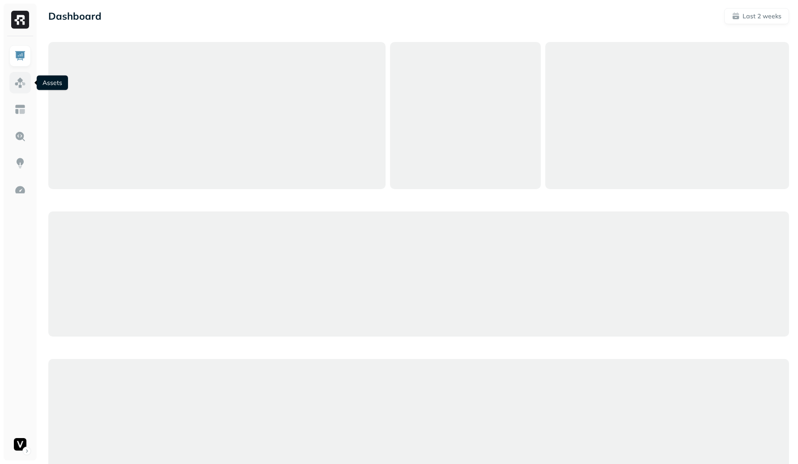
click at [18, 81] on img at bounding box center [20, 83] width 12 height 12
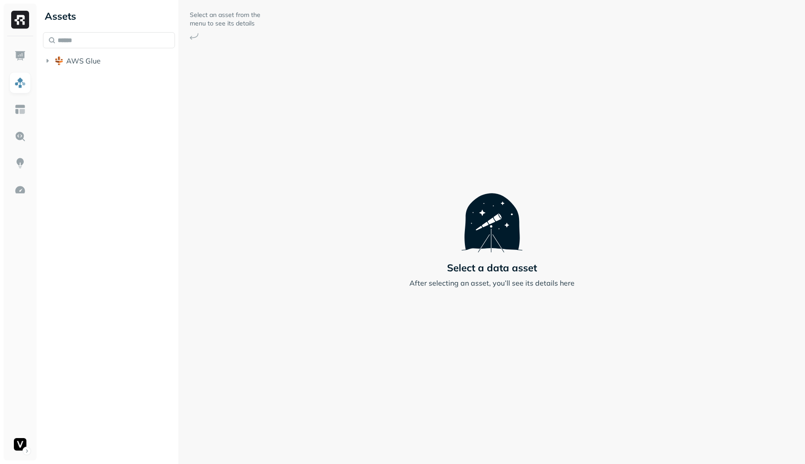
click at [113, 61] on button "AWS Glue" at bounding box center [109, 61] width 132 height 14
click at [134, 74] on span "adn_lakehouse_bronze" at bounding box center [113, 77] width 77 height 9
click at [125, 126] on button "adn_lakehouse_silver" at bounding box center [113, 131] width 123 height 14
click at [125, 145] on button "Tables ( 111 )" at bounding box center [118, 148] width 115 height 14
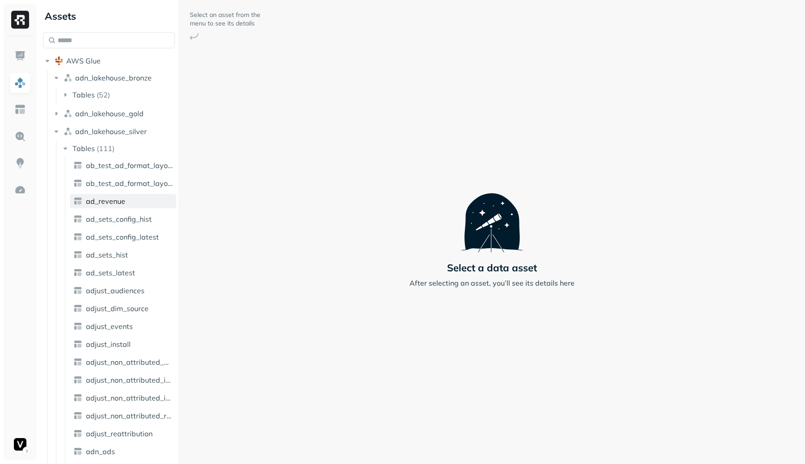
click at [123, 201] on span "ad_revenue" at bounding box center [105, 201] width 39 height 9
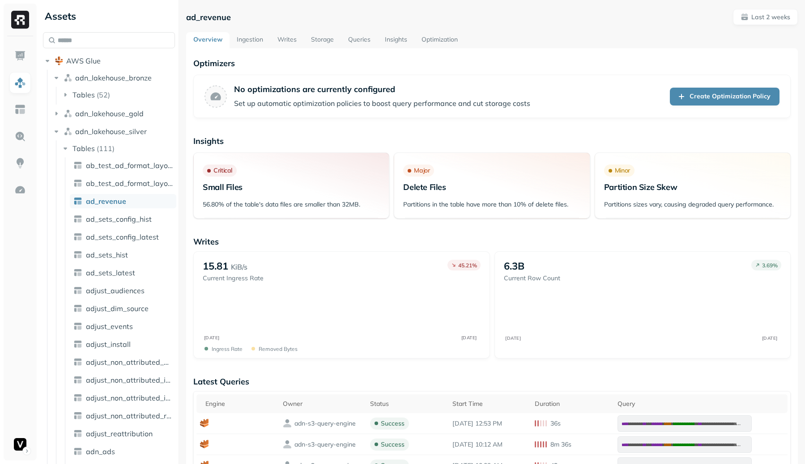
click at [293, 40] on link "Writes" at bounding box center [287, 40] width 34 height 16
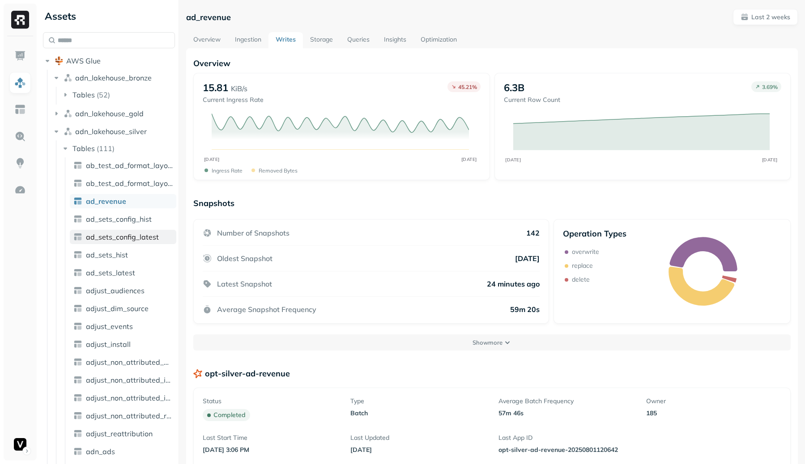
click at [136, 238] on span "ad_sets_config_latest" at bounding box center [122, 237] width 73 height 9
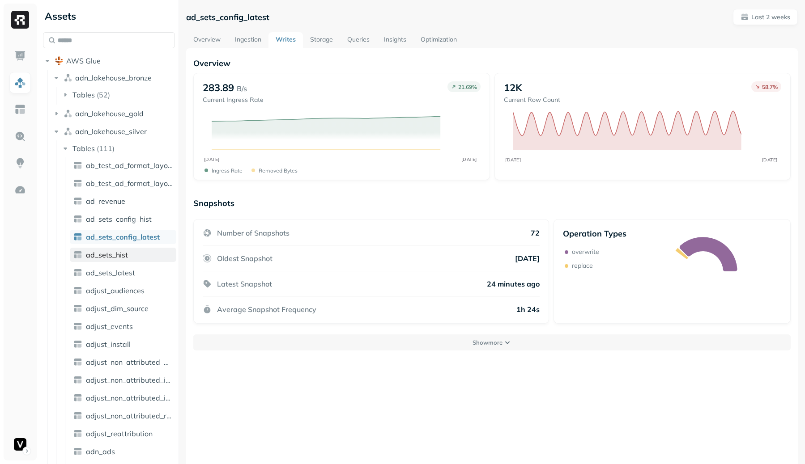
click at [129, 258] on link "ad_sets_hist" at bounding box center [123, 255] width 106 height 14
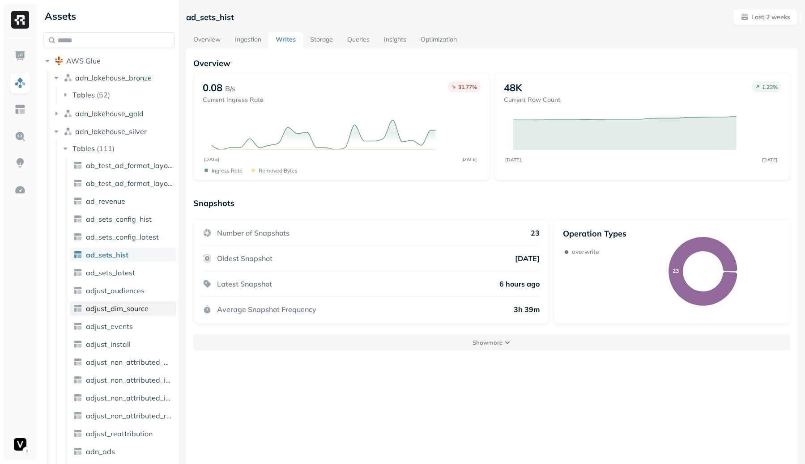
click at [149, 306] on link "adjust_dim_source" at bounding box center [123, 309] width 106 height 14
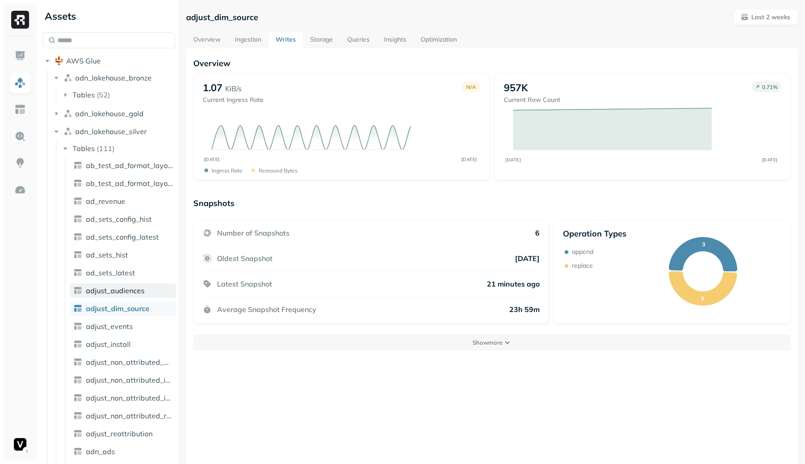
click at [132, 286] on span "adjust_audiences" at bounding box center [115, 290] width 59 height 9
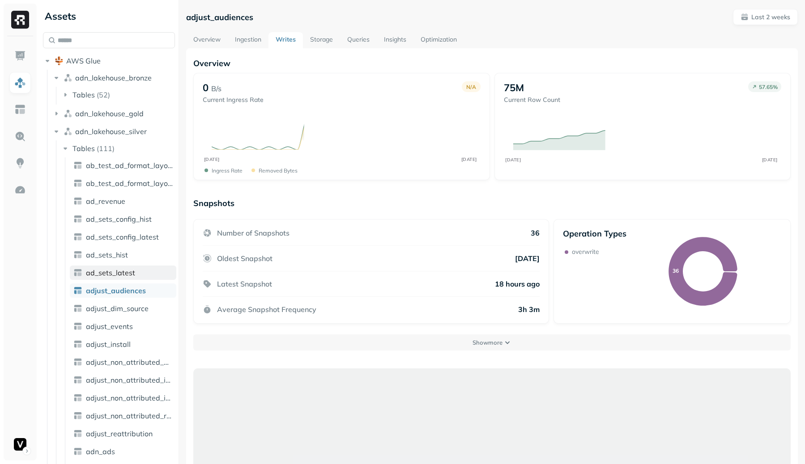
click at [122, 270] on span "ad_sets_latest" at bounding box center [110, 272] width 49 height 9
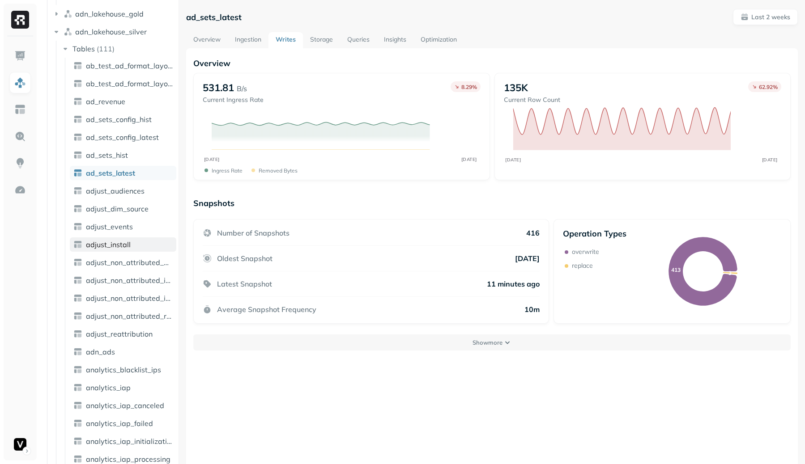
scroll to position [213, 0]
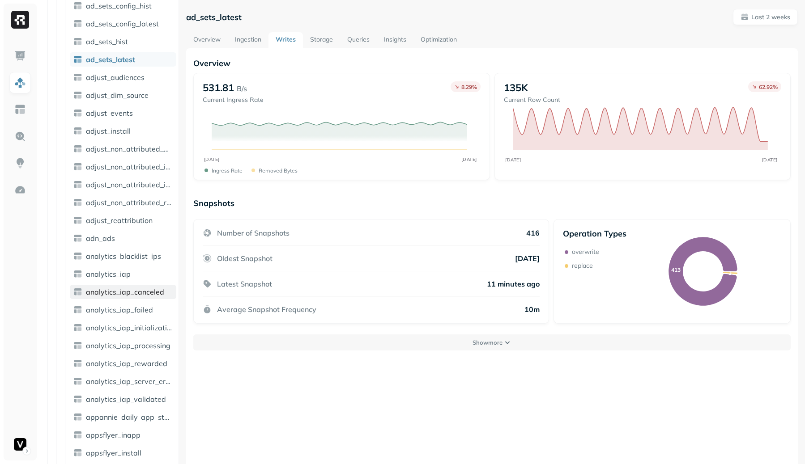
click at [154, 289] on span "analytics_iap_canceled" at bounding box center [125, 292] width 78 height 9
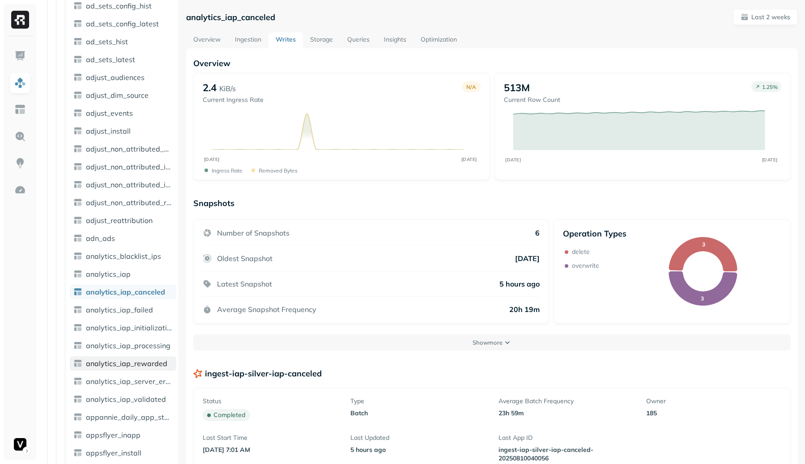
click at [135, 360] on span "analytics_iap_rewarded" at bounding box center [126, 363] width 81 height 9
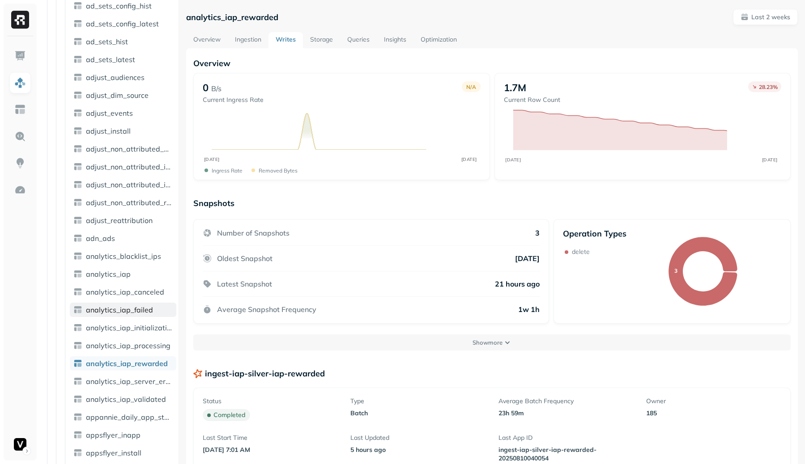
click at [127, 309] on span "analytics_iap_failed" at bounding box center [119, 310] width 67 height 9
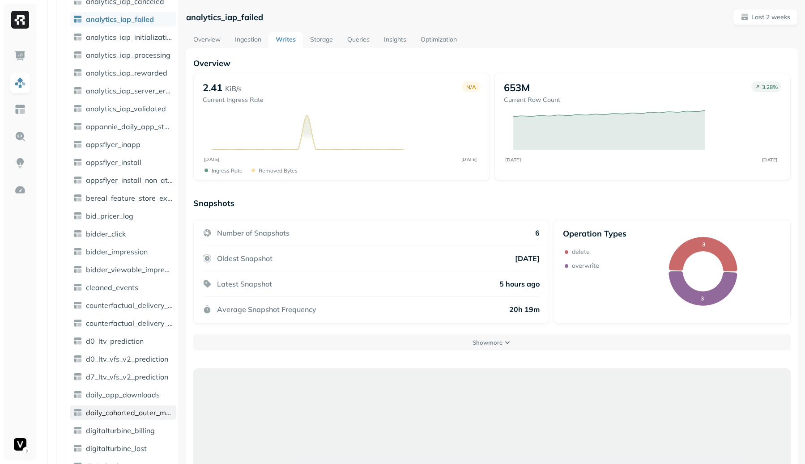
scroll to position [510, 0]
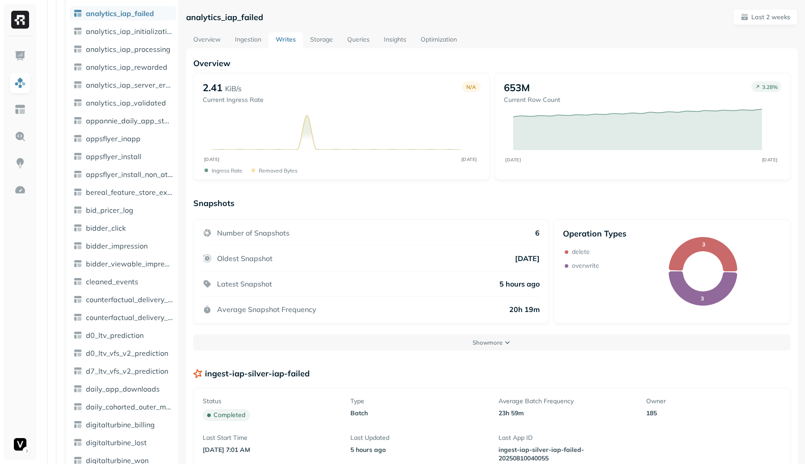
click at [128, 349] on span "d0_ltv_vfs_v2_prediction" at bounding box center [127, 353] width 82 height 9
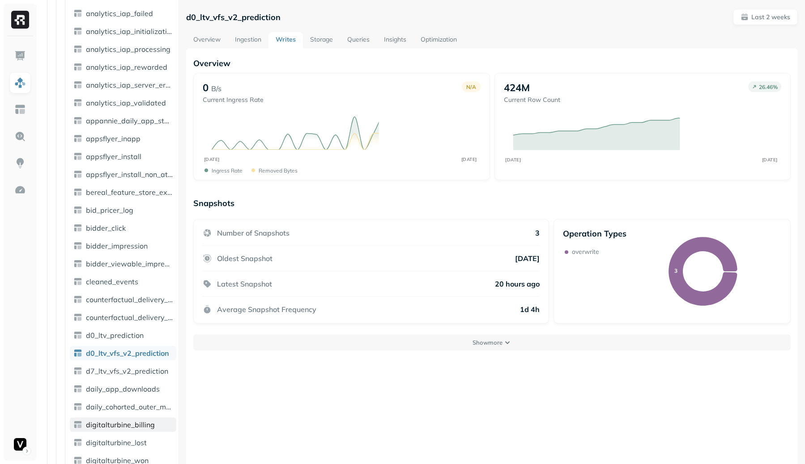
click at [122, 430] on link "digitalturbine_billing" at bounding box center [123, 425] width 106 height 14
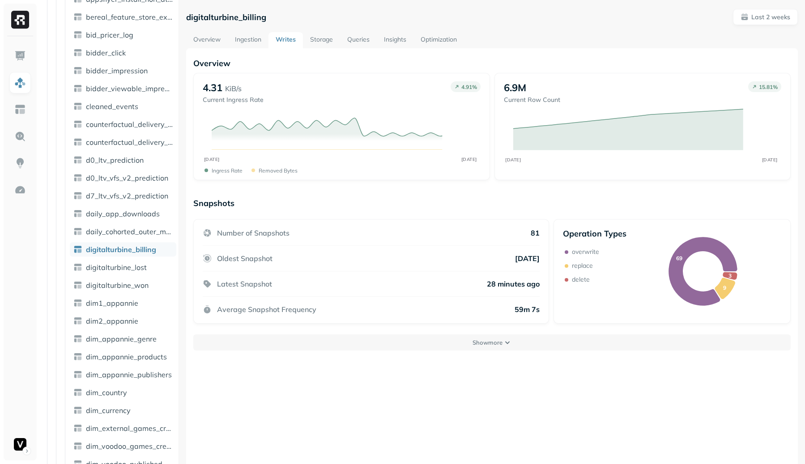
scroll to position [707, 0]
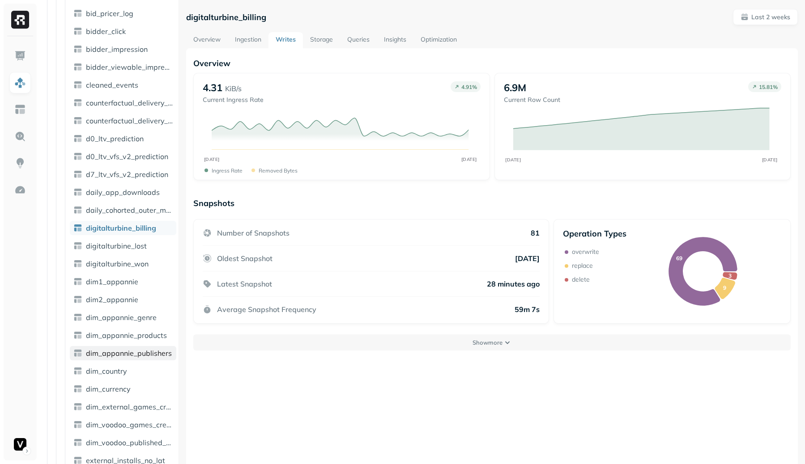
click at [128, 353] on span "dim_appannie_publishers" at bounding box center [129, 353] width 86 height 9
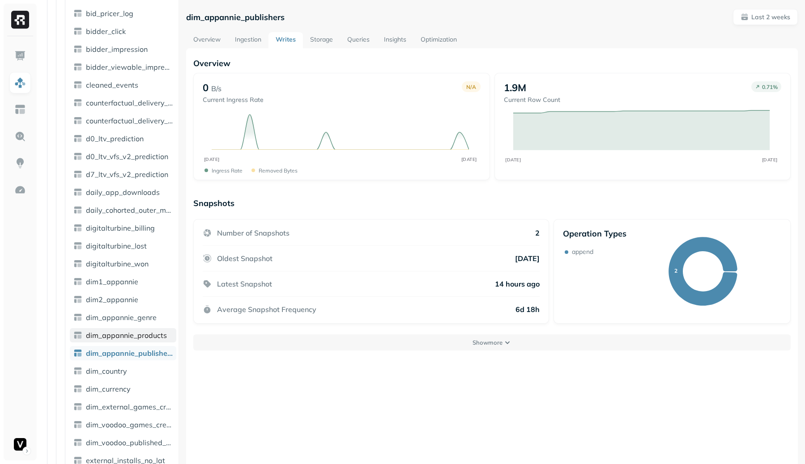
click at [131, 336] on span "dim_appannie_products" at bounding box center [126, 335] width 81 height 9
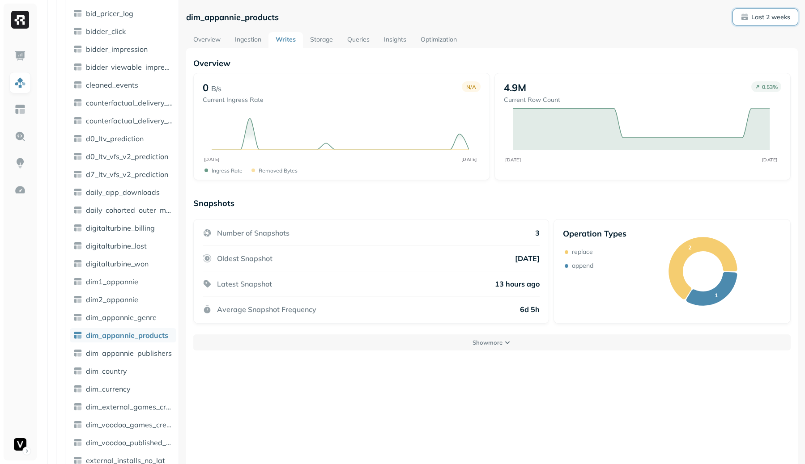
click at [766, 23] on button "Last 2 weeks" at bounding box center [765, 17] width 65 height 16
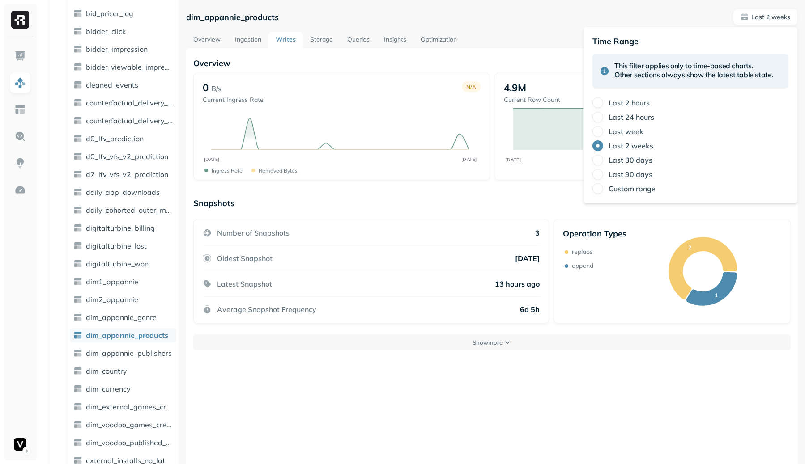
click at [615, 162] on label "Last 30 days" at bounding box center [631, 160] width 44 height 9
click at [603, 162] on button "Last 30 days" at bounding box center [597, 160] width 11 height 11
click at [461, 188] on div "Overview 0 B/s Current Ingress Rate N/A JUL 12 AUG 10 Ingress Rate Removed byte…" at bounding box center [491, 204] width 597 height 293
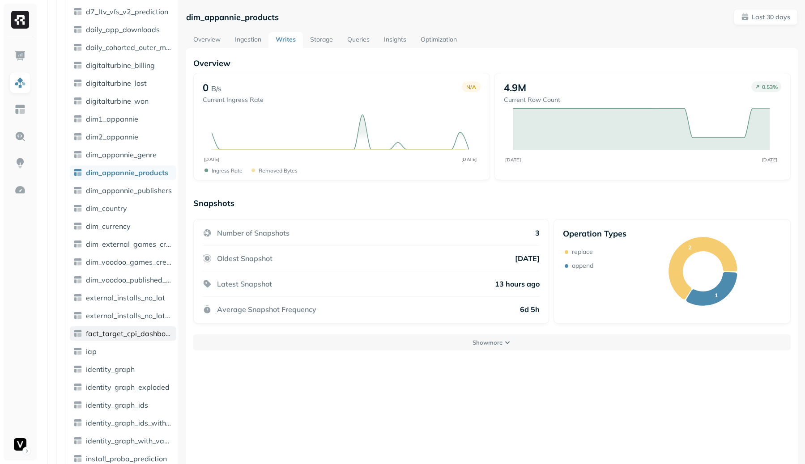
scroll to position [879, 0]
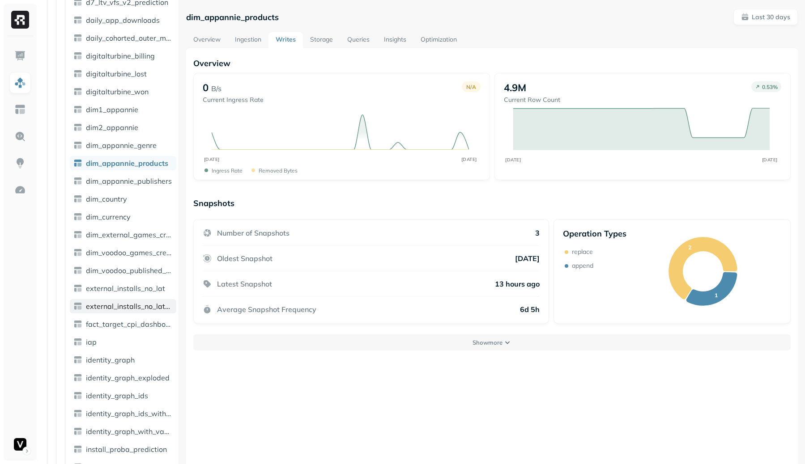
click at [111, 311] on link "external_installs_no_lat_enriched" at bounding box center [123, 306] width 106 height 14
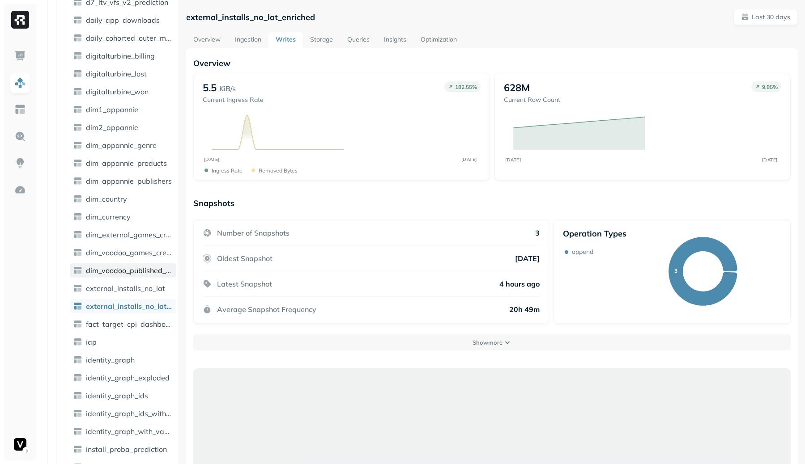
click at [121, 264] on link "dim_voodoo_published_apps" at bounding box center [123, 271] width 106 height 14
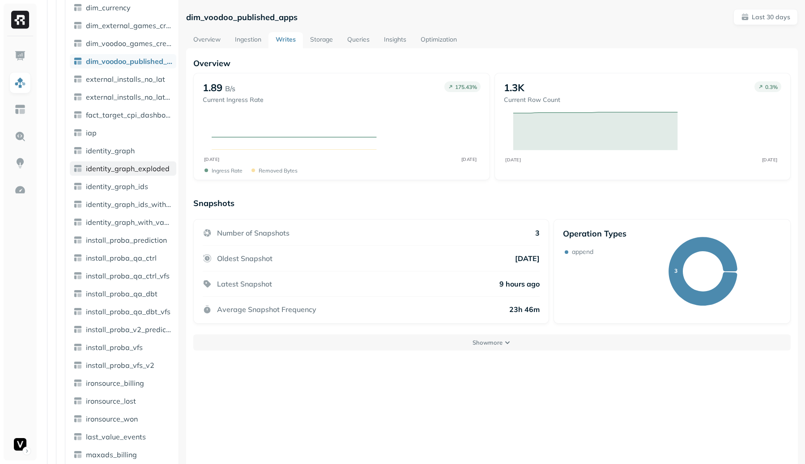
scroll to position [1083, 0]
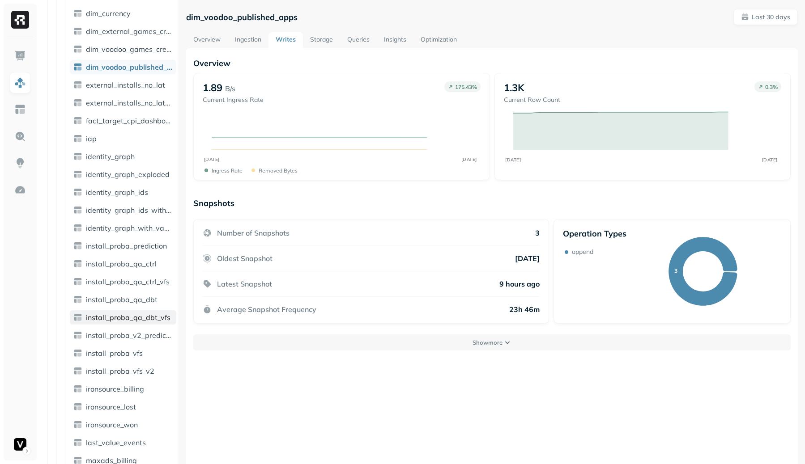
click at [132, 323] on link "install_proba_qa_dbt_vfs" at bounding box center [123, 318] width 106 height 14
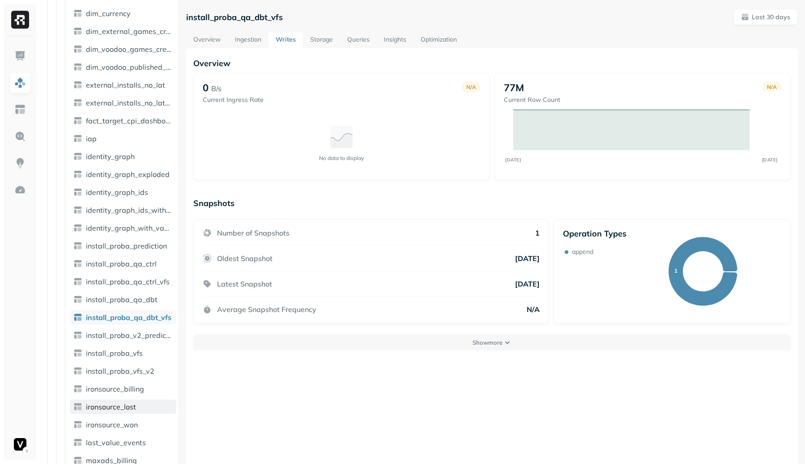
click at [137, 403] on link "ironsource_lost" at bounding box center [123, 407] width 106 height 14
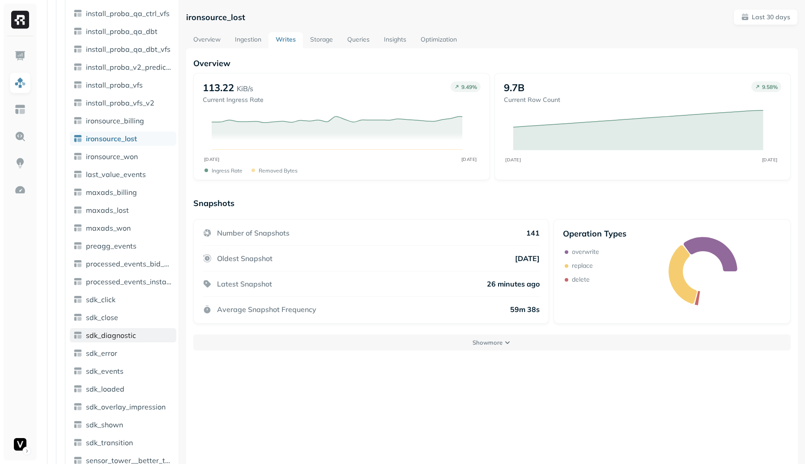
click at [137, 340] on link "sdk_diagnostic" at bounding box center [123, 335] width 106 height 14
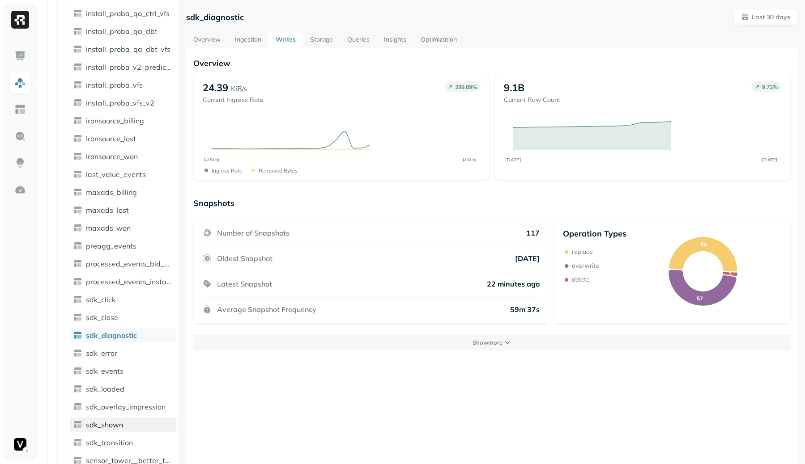
click at [123, 419] on link "sdk_shown" at bounding box center [123, 425] width 106 height 14
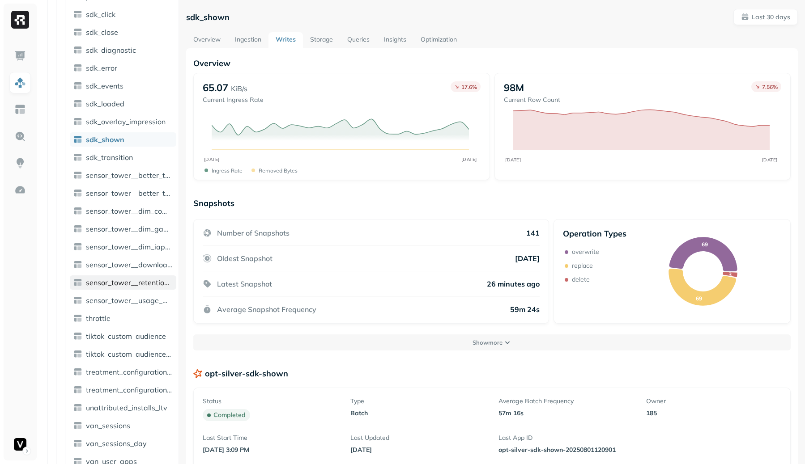
scroll to position [1683, 0]
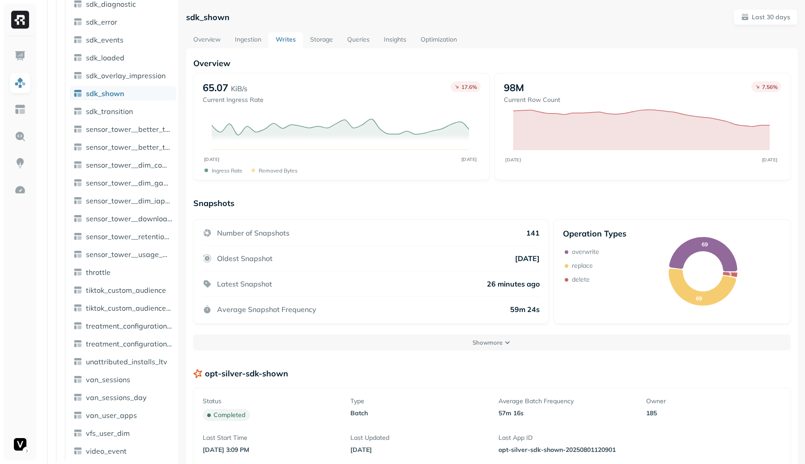
click at [105, 385] on link "van_sessions" at bounding box center [123, 380] width 106 height 14
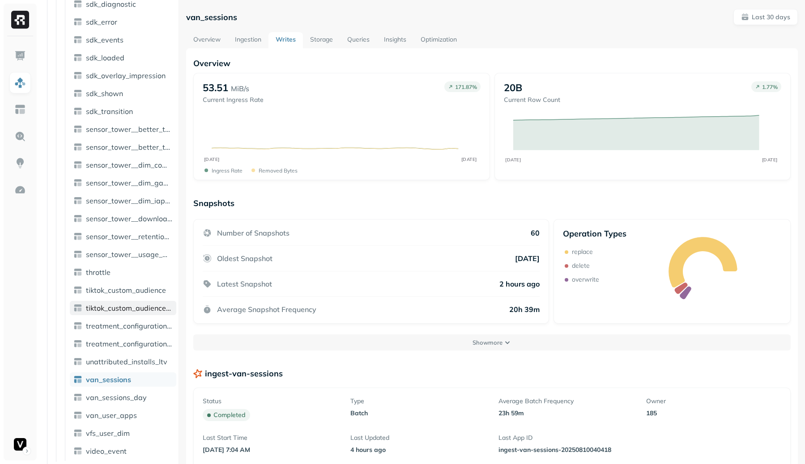
click at [124, 302] on link "tiktok_custom_audience_snapshot" at bounding box center [123, 308] width 106 height 14
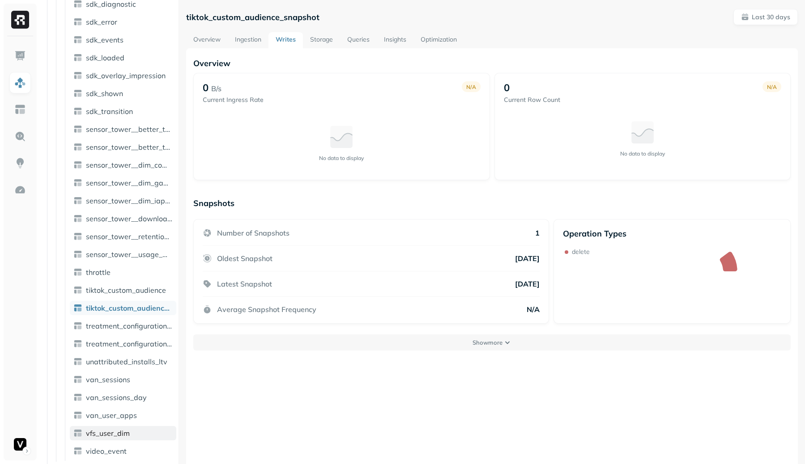
scroll to position [1703, 0]
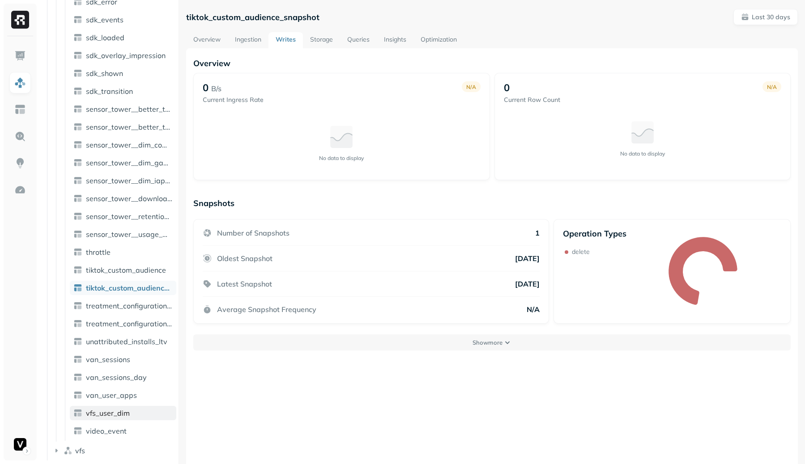
click at [137, 408] on link "vfs_user_dim" at bounding box center [123, 413] width 106 height 14
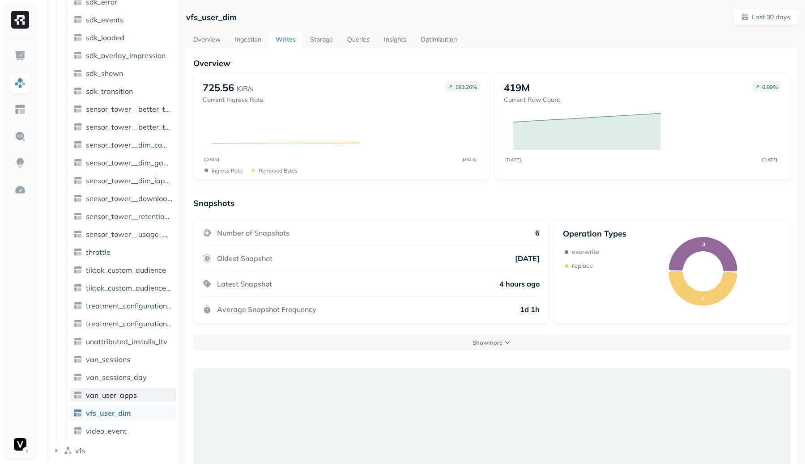
click at [135, 391] on span "van_user_apps" at bounding box center [111, 395] width 51 height 9
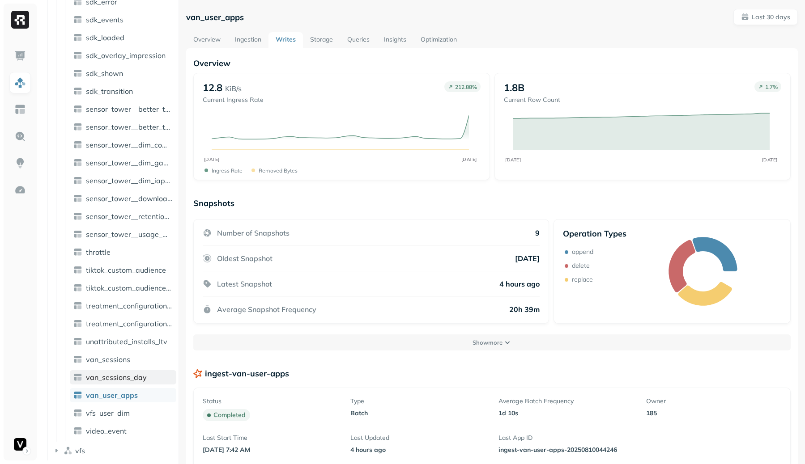
click at [134, 375] on span "van_sessions_day" at bounding box center [116, 377] width 61 height 9
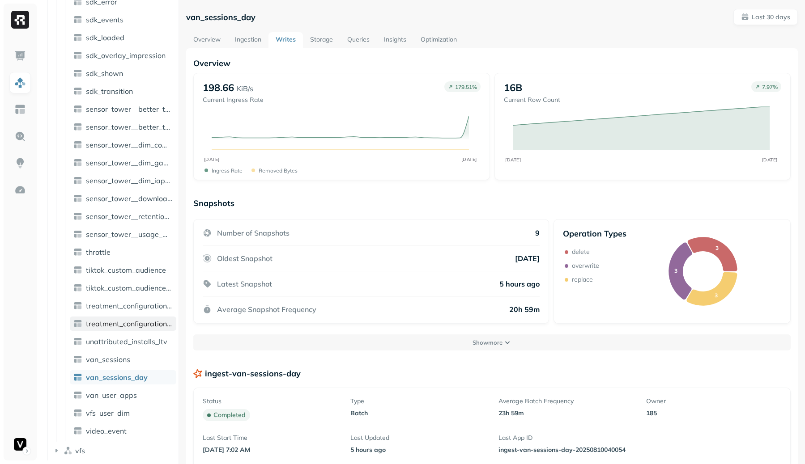
click at [114, 319] on span "treatment_configuration_latest" at bounding box center [129, 323] width 87 height 9
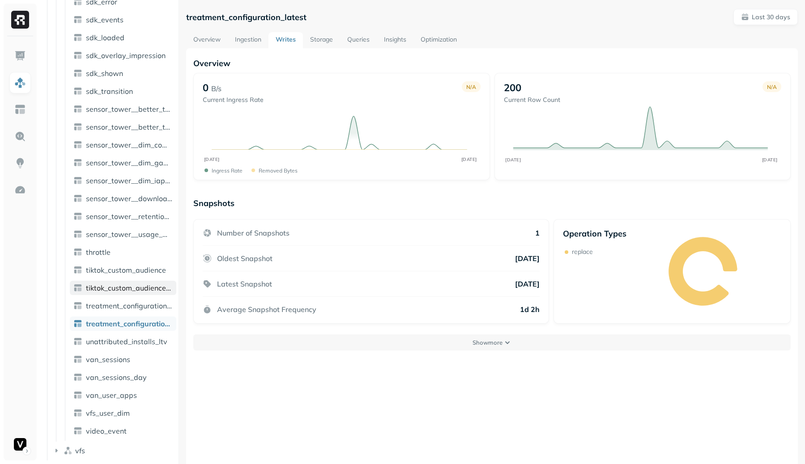
click at [115, 284] on span "tiktok_custom_audience_snapshot" at bounding box center [129, 288] width 87 height 9
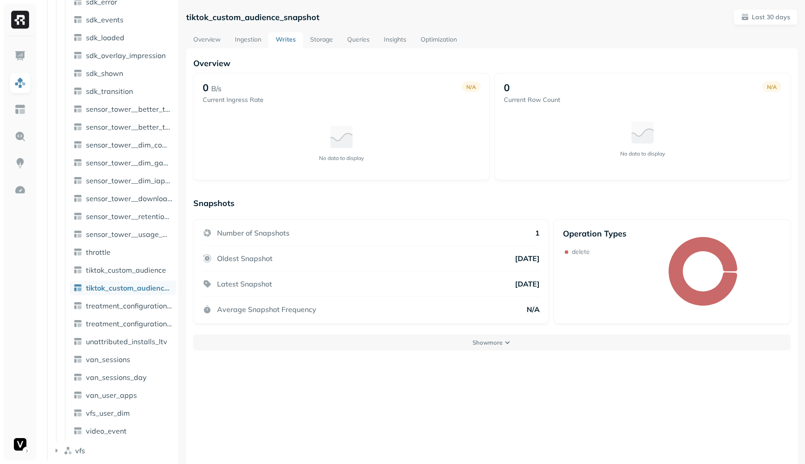
click at [105, 417] on span "vfs_user_dim" at bounding box center [108, 413] width 44 height 9
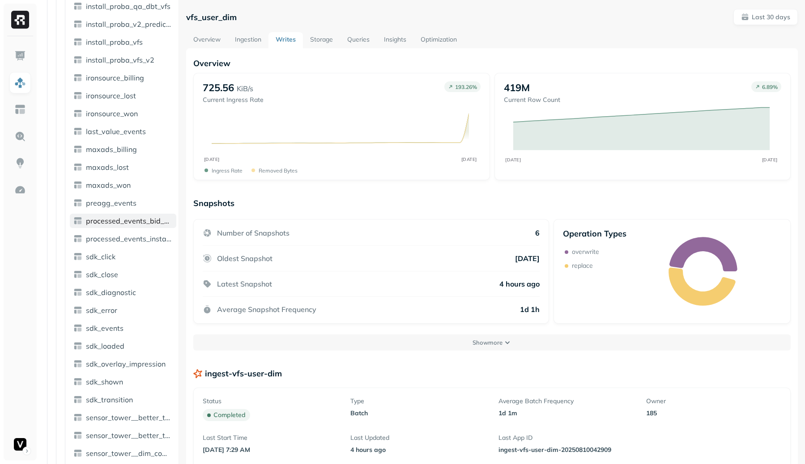
scroll to position [1361, 0]
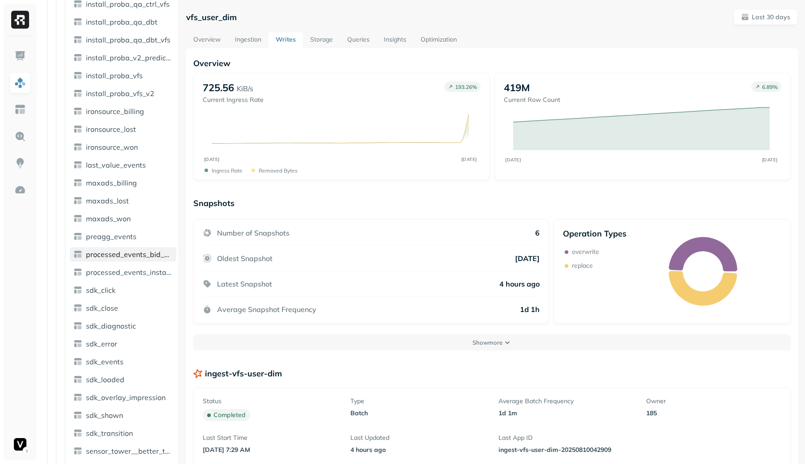
click at [128, 247] on link "processed_events_bid_user_id_dim" at bounding box center [123, 254] width 106 height 14
click at [132, 215] on link "maxads_won" at bounding box center [123, 219] width 106 height 14
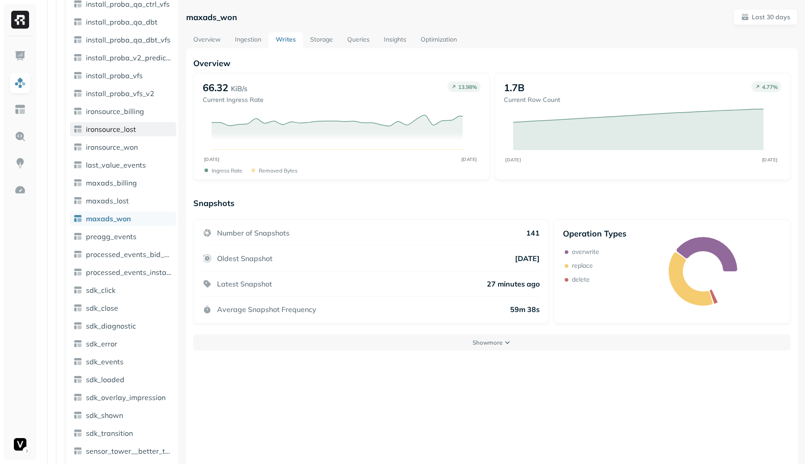
click at [135, 128] on span "ironsource_lost" at bounding box center [111, 129] width 50 height 9
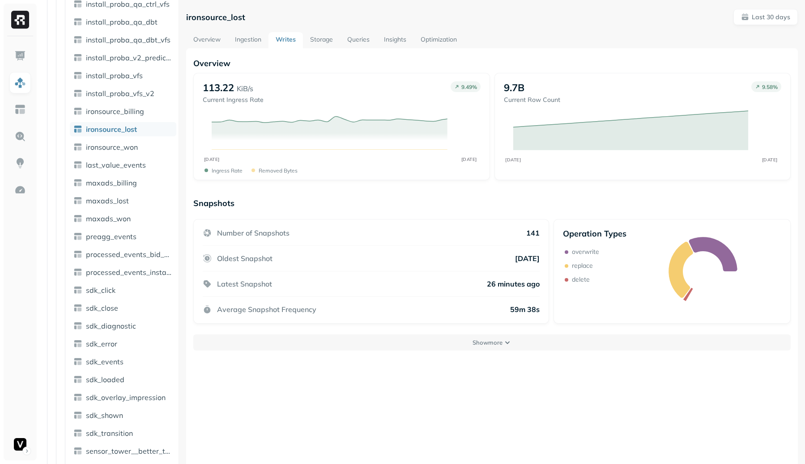
scroll to position [1703, 0]
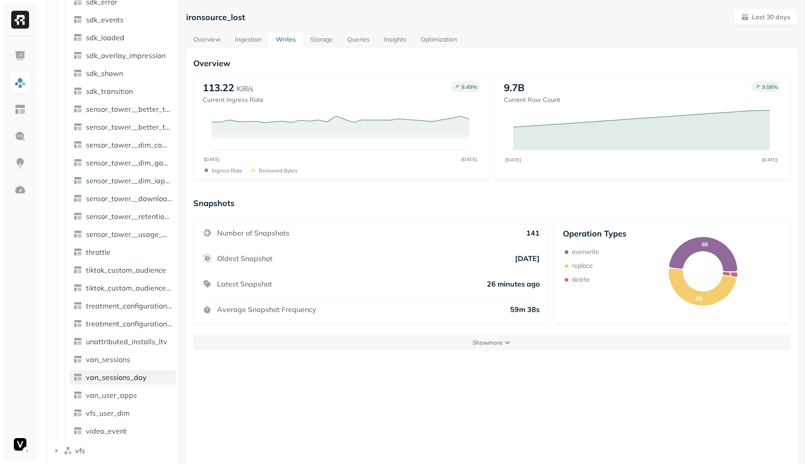
click at [141, 378] on span "van_sessions_day" at bounding box center [116, 377] width 61 height 9
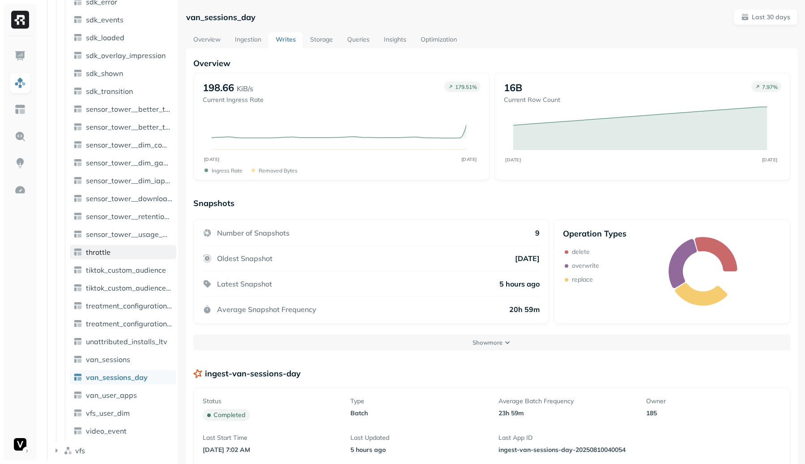
click at [124, 258] on link "throttle" at bounding box center [123, 252] width 106 height 14
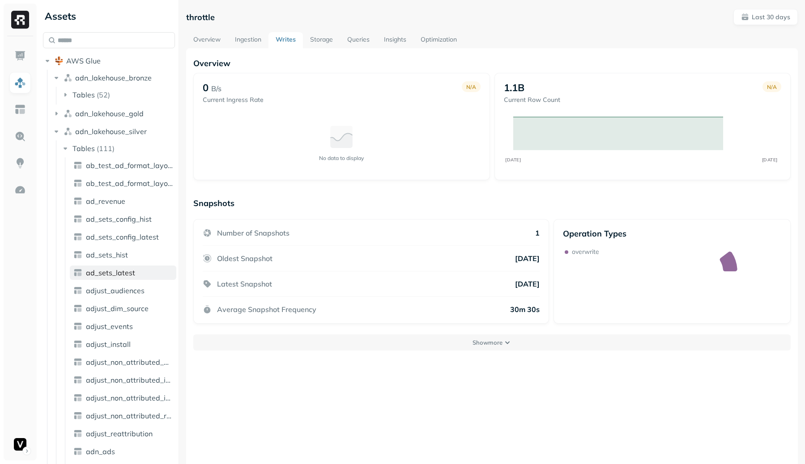
click at [130, 268] on link "ad_sets_latest" at bounding box center [123, 273] width 106 height 14
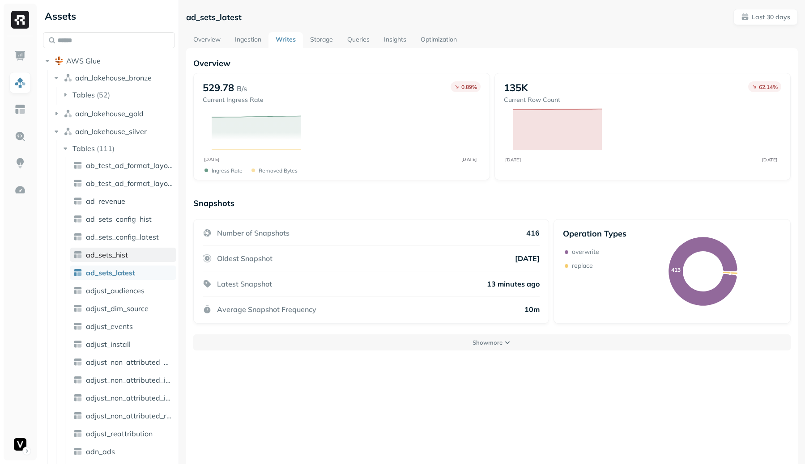
click at [128, 255] on link "ad_sets_hist" at bounding box center [123, 255] width 106 height 14
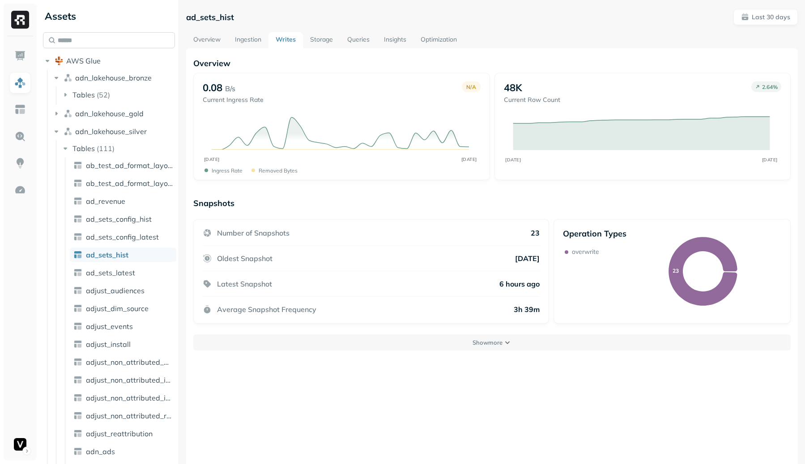
click at [139, 44] on input "text" at bounding box center [109, 40] width 132 height 16
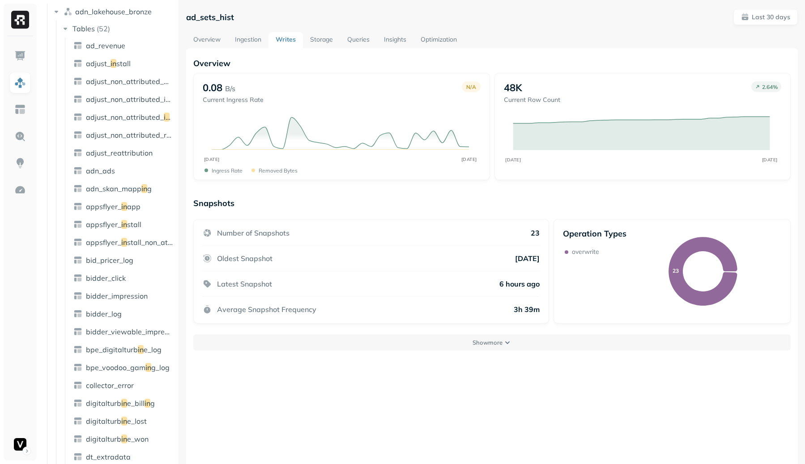
type input "*"
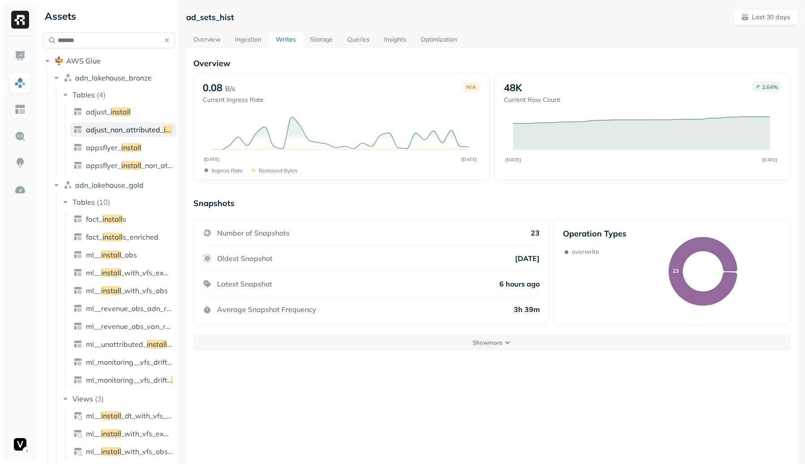
type input "*******"
click at [149, 136] on link "adjust_non_attributed_ install" at bounding box center [123, 130] width 106 height 14
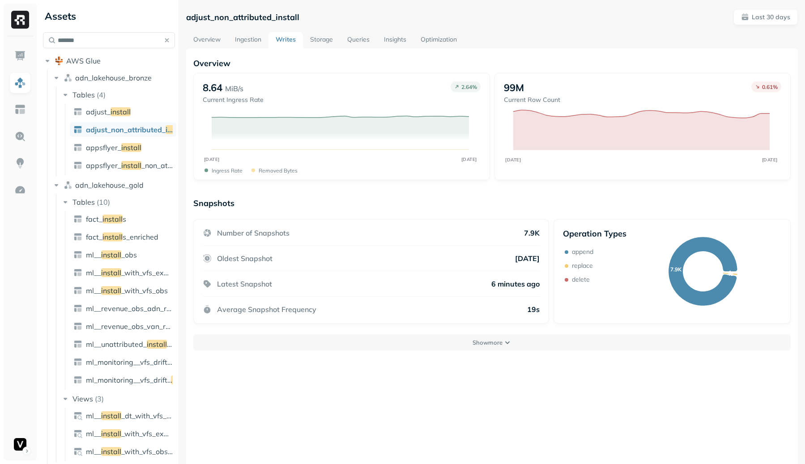
click at [533, 231] on p "7.9K" at bounding box center [532, 233] width 16 height 9
click at [534, 230] on p "7.9K" at bounding box center [532, 233] width 16 height 9
click at [474, 236] on div "Number of Snapshots 7.9K" at bounding box center [371, 237] width 337 height 17
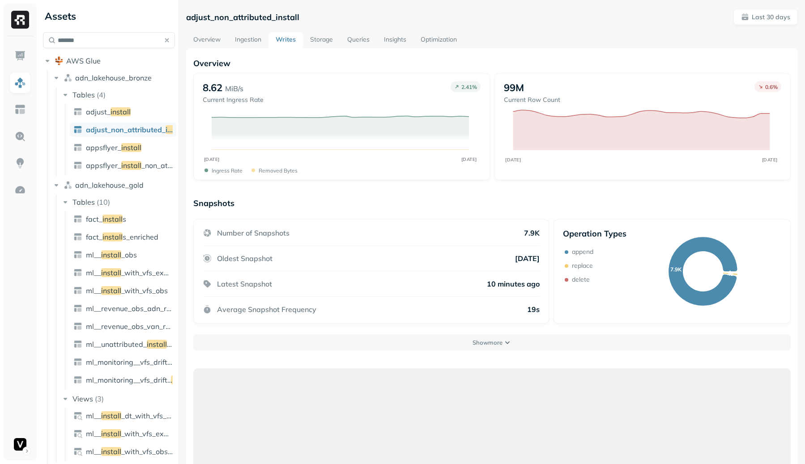
click at [630, 56] on div "Overview 8.62 MiB/s Current Ingress Rate 2.41 % JUL 12 AUG 10 Ingress Rate Remo…" at bounding box center [492, 445] width 612 height 795
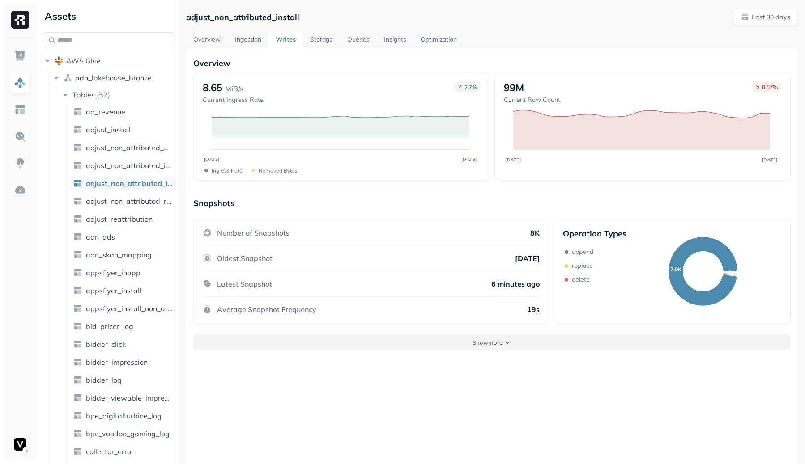
click at [338, 346] on button "Show more" at bounding box center [491, 343] width 597 height 16
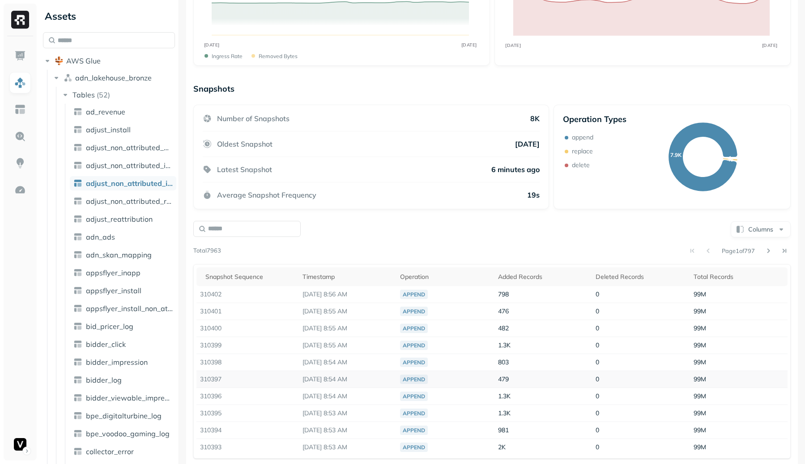
scroll to position [141, 0]
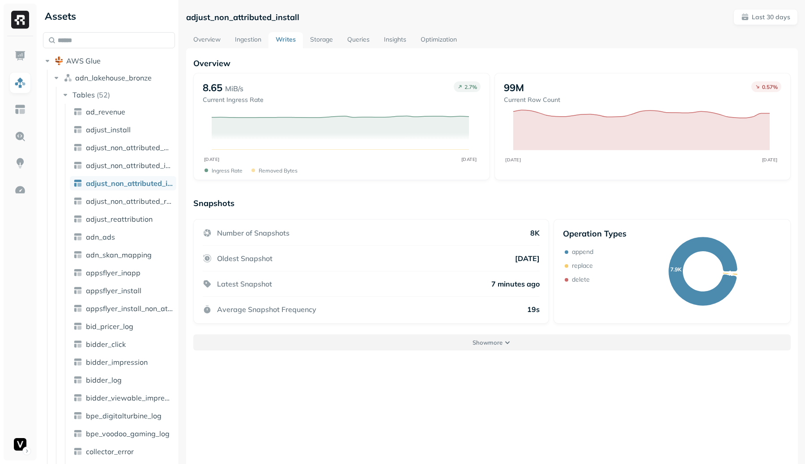
click at [547, 340] on button "Show more" at bounding box center [491, 343] width 597 height 16
click at [394, 349] on button "Show more" at bounding box center [491, 343] width 597 height 16
click at [307, 347] on button "Show more" at bounding box center [491, 343] width 597 height 16
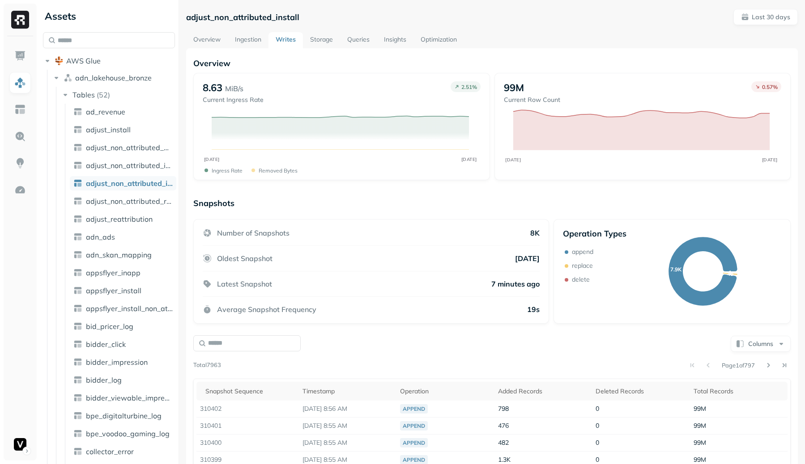
scroll to position [141, 0]
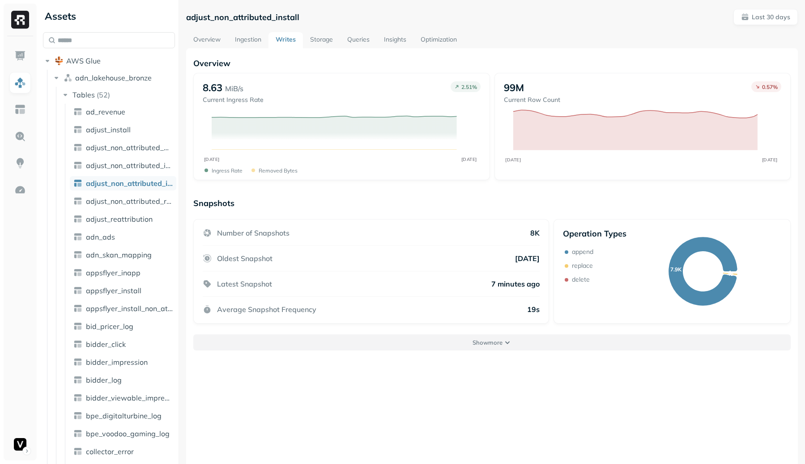
click at [413, 343] on button "Show more" at bounding box center [491, 343] width 597 height 16
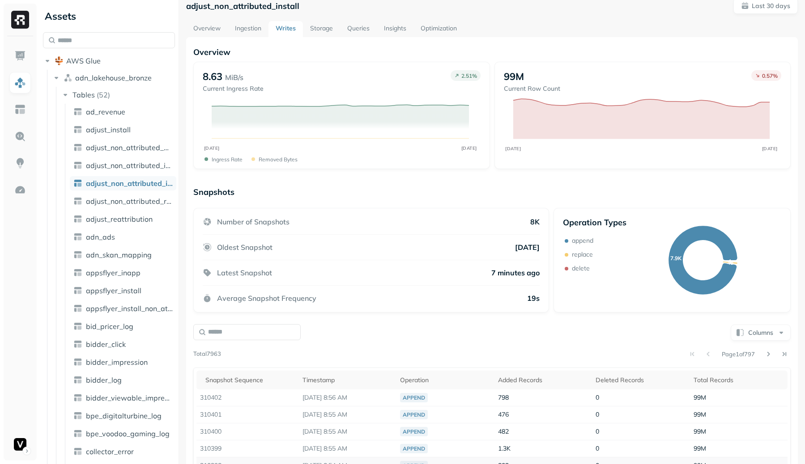
scroll to position [141, 0]
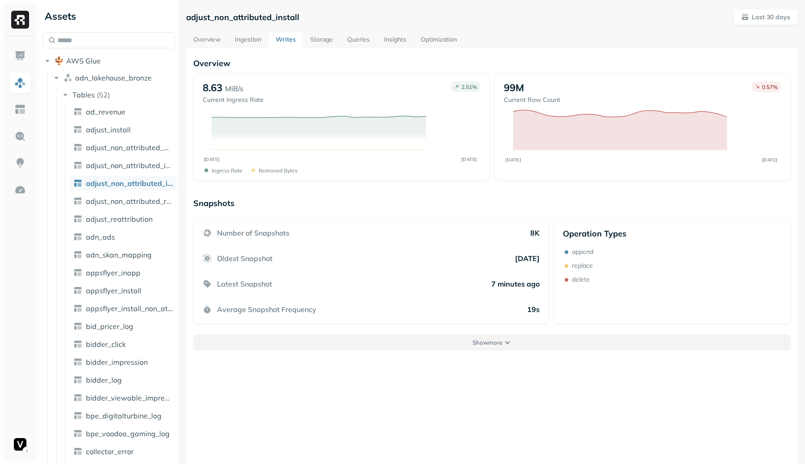
click at [302, 337] on button "Show more" at bounding box center [491, 343] width 597 height 16
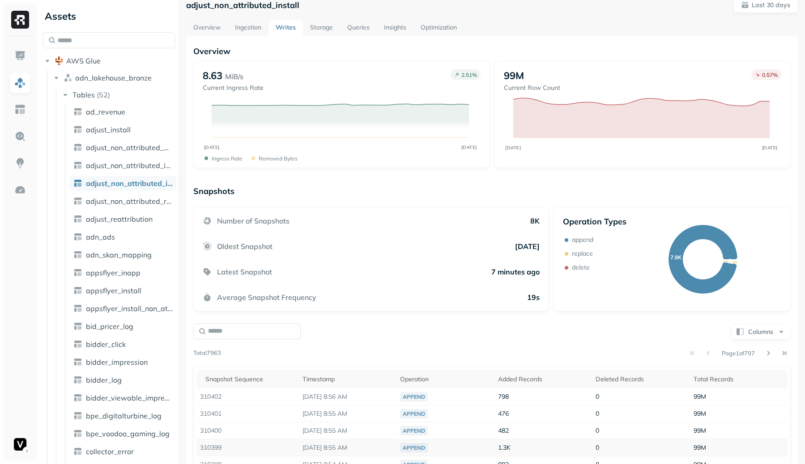
scroll to position [141, 0]
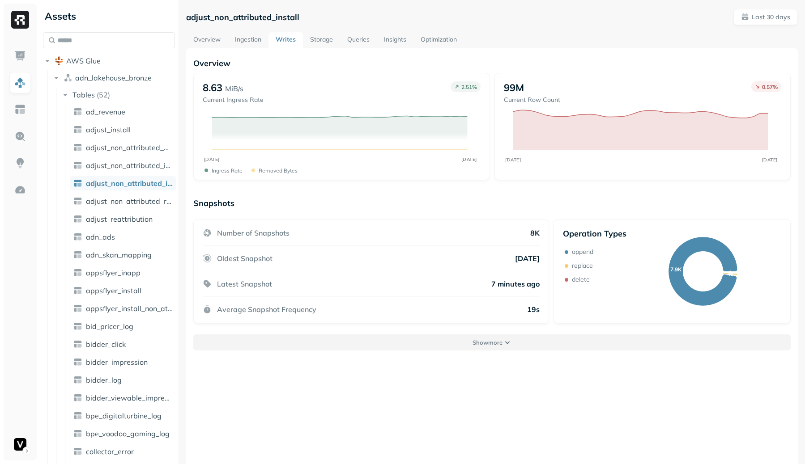
click at [236, 340] on button "Show more" at bounding box center [491, 343] width 597 height 16
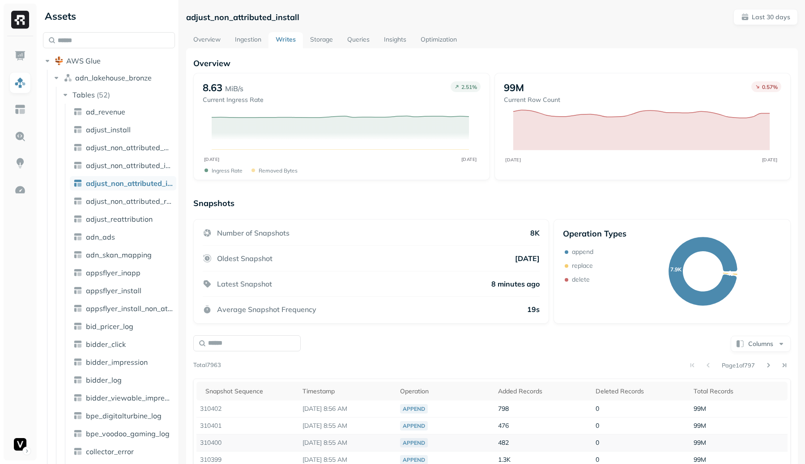
scroll to position [141, 0]
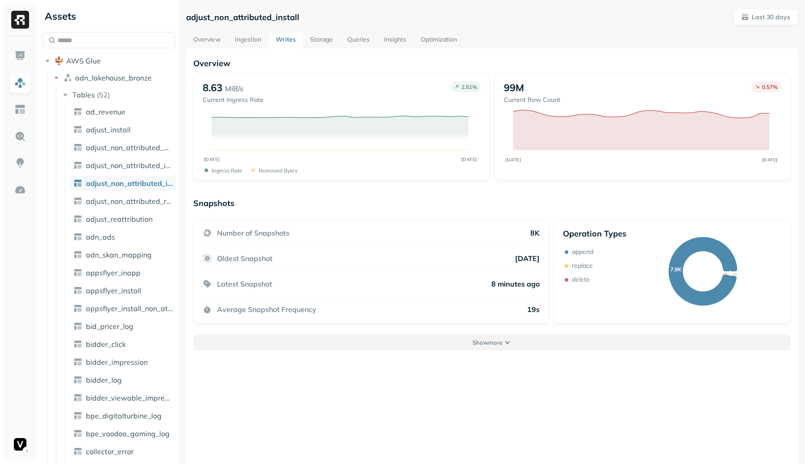
click at [251, 346] on button "Show more" at bounding box center [491, 343] width 597 height 16
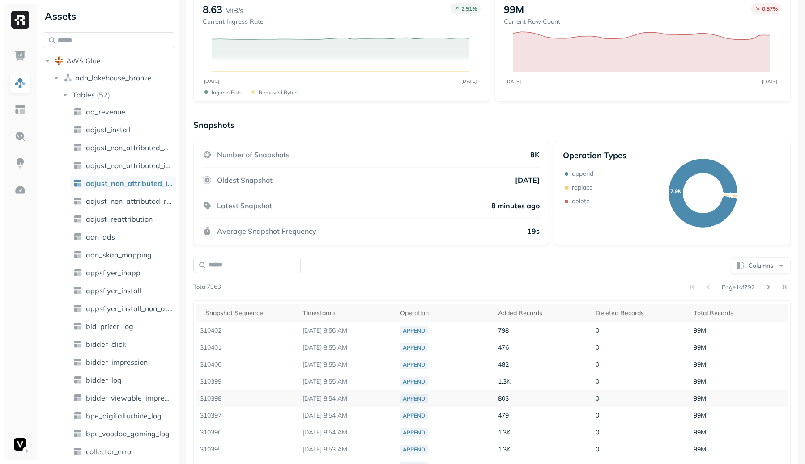
scroll to position [141, 0]
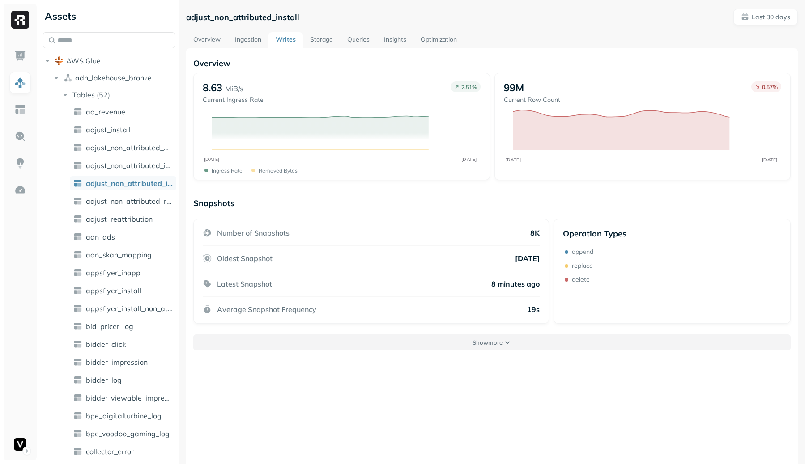
click at [490, 346] on p "Show more" at bounding box center [487, 343] width 30 height 9
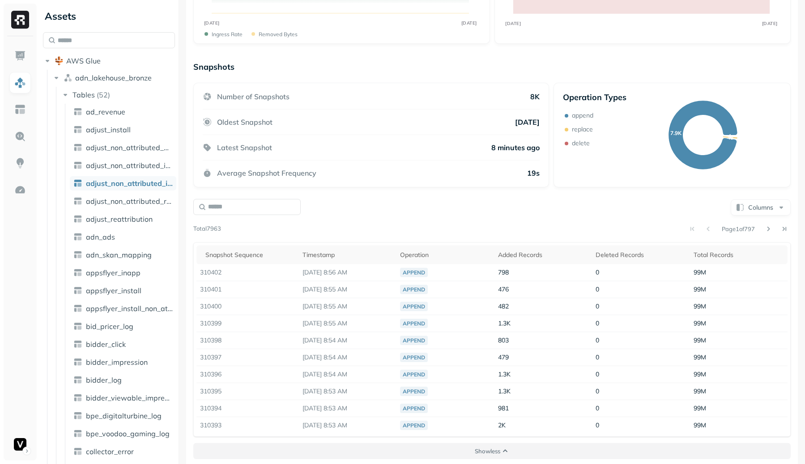
scroll to position [141, 0]
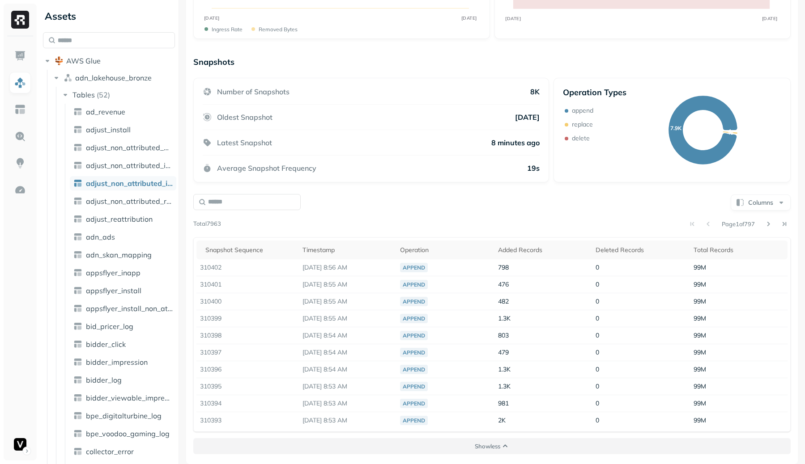
click at [507, 439] on button "Show less" at bounding box center [491, 446] width 597 height 16
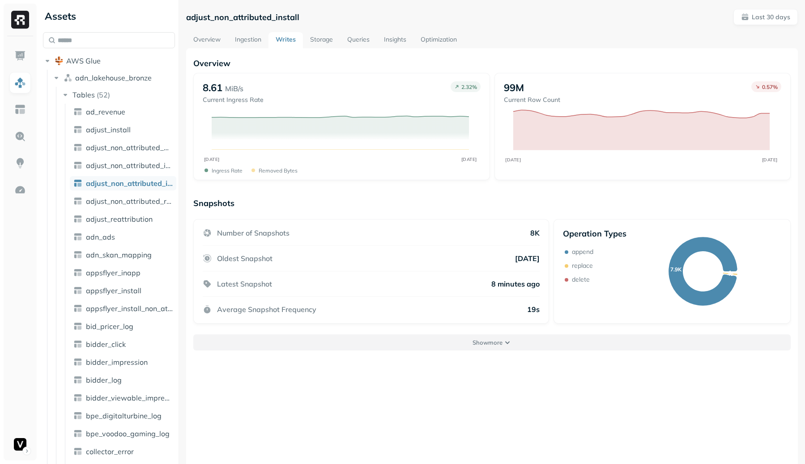
click at [510, 348] on button "Show more" at bounding box center [491, 343] width 597 height 16
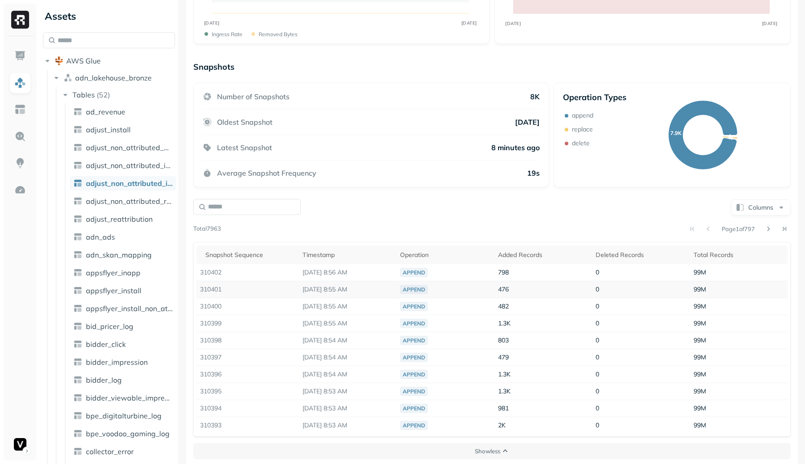
scroll to position [141, 0]
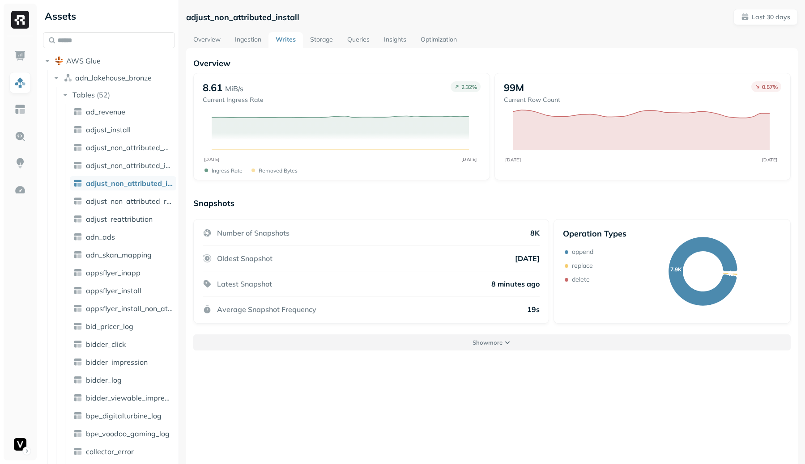
click at [483, 344] on p "Show more" at bounding box center [487, 343] width 30 height 9
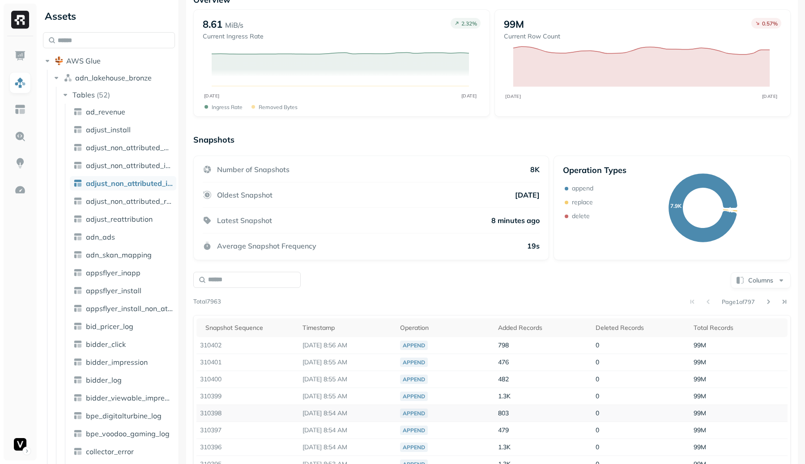
scroll to position [141, 0]
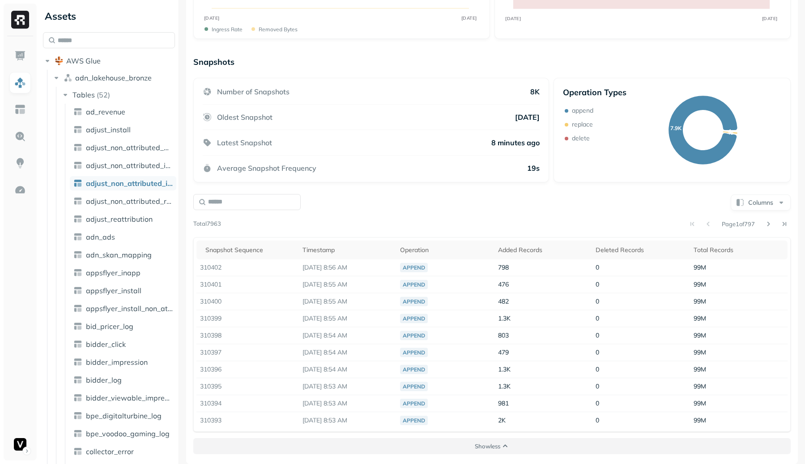
click at [491, 443] on p "Show less" at bounding box center [488, 447] width 26 height 9
